Goal: Task Accomplishment & Management: Manage account settings

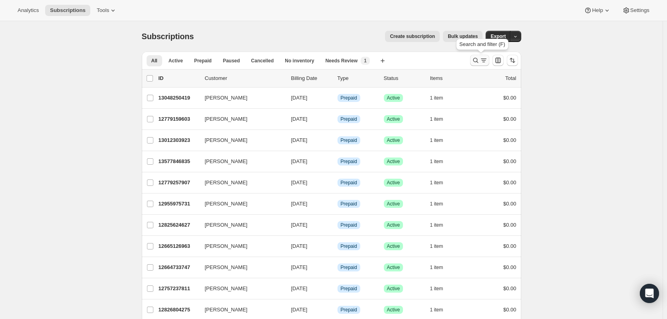
click at [478, 64] on icon "Search and filter results" at bounding box center [475, 60] width 8 height 8
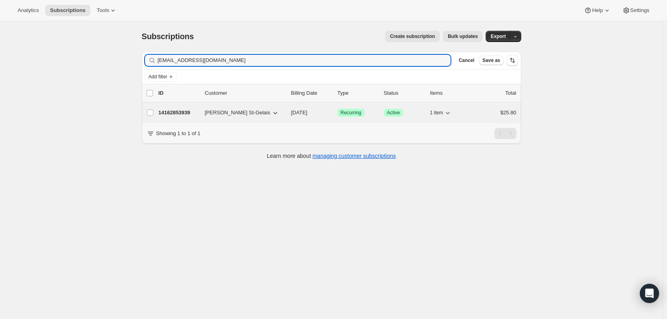
type input "[EMAIL_ADDRESS][DOMAIN_NAME]"
click at [198, 112] on p "14162853939" at bounding box center [178, 113] width 40 height 8
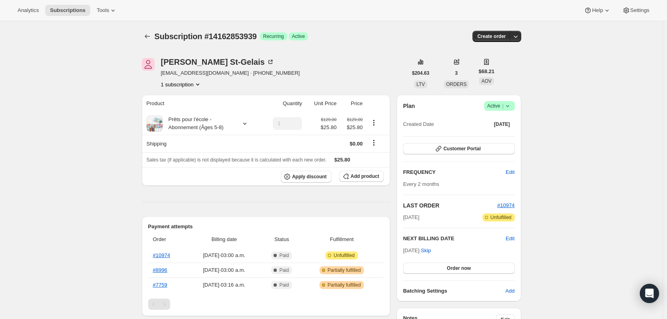
click at [511, 105] on icon at bounding box center [507, 106] width 8 height 8
click at [503, 135] on span "Cancel subscription" at bounding box center [501, 135] width 45 height 6
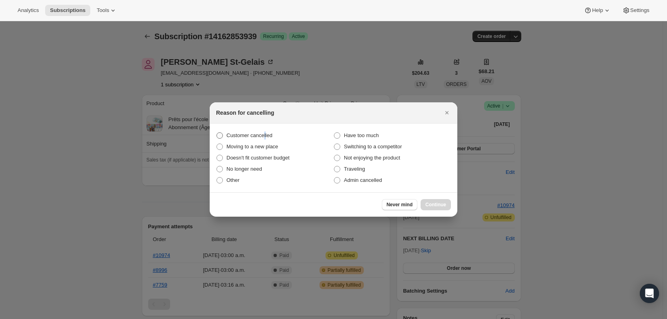
click at [263, 131] on span "Customer cancelled" at bounding box center [249, 135] width 46 height 8
click at [244, 140] on label "Customer cancelled" at bounding box center [274, 135] width 117 height 11
click at [217, 133] on input "Customer cancelled" at bounding box center [216, 132] width 0 height 0
radio input "true"
click at [440, 207] on span "Continue" at bounding box center [435, 204] width 21 height 6
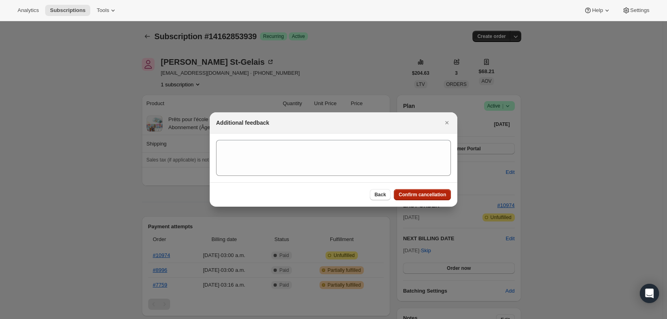
click at [431, 200] on button "Confirm cancellation" at bounding box center [422, 194] width 57 height 11
